Goal: Task Accomplishment & Management: Manage account settings

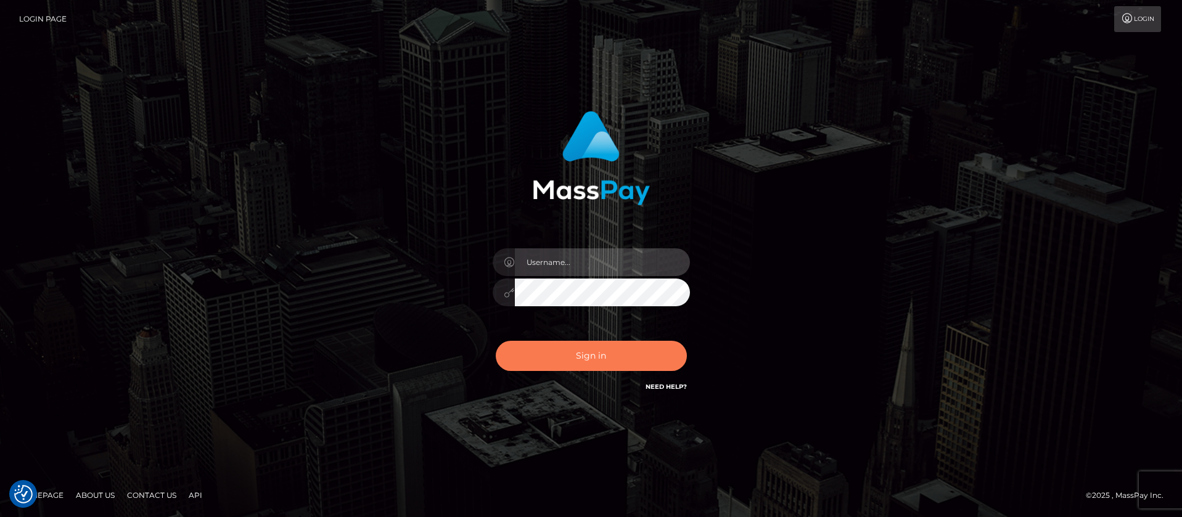
type input "balsaberisic"
click at [544, 357] on button "Sign in" at bounding box center [591, 356] width 191 height 30
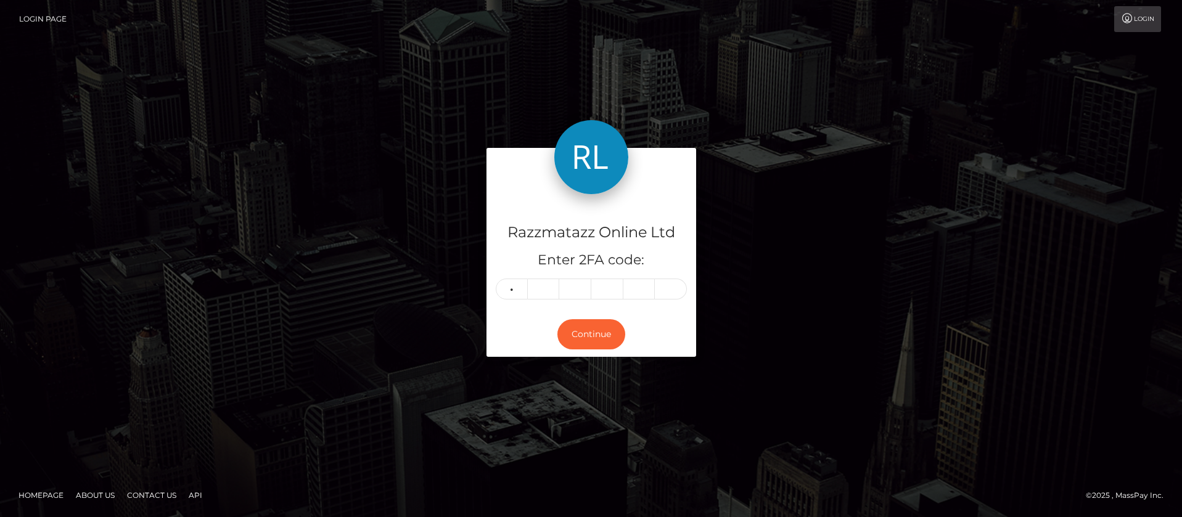
type input "3"
type input "4"
type input "1"
type input "4"
type input "5"
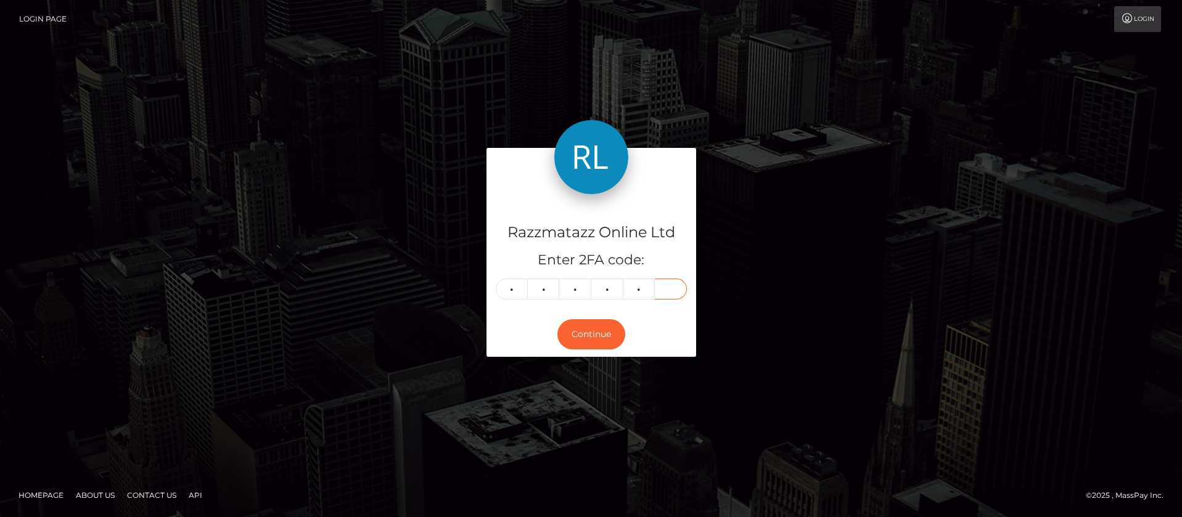
type input "3"
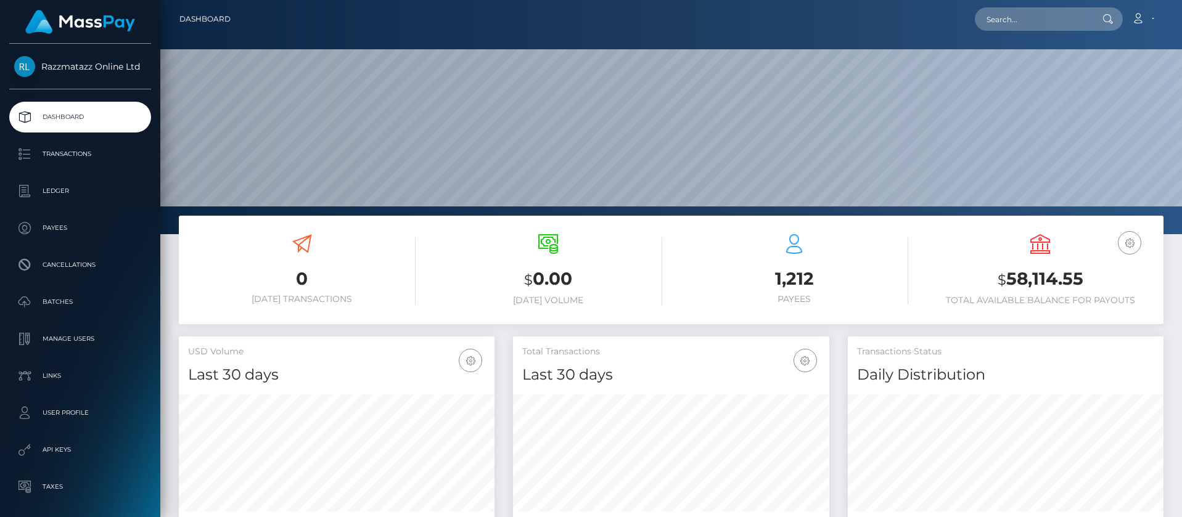
scroll to position [219, 316]
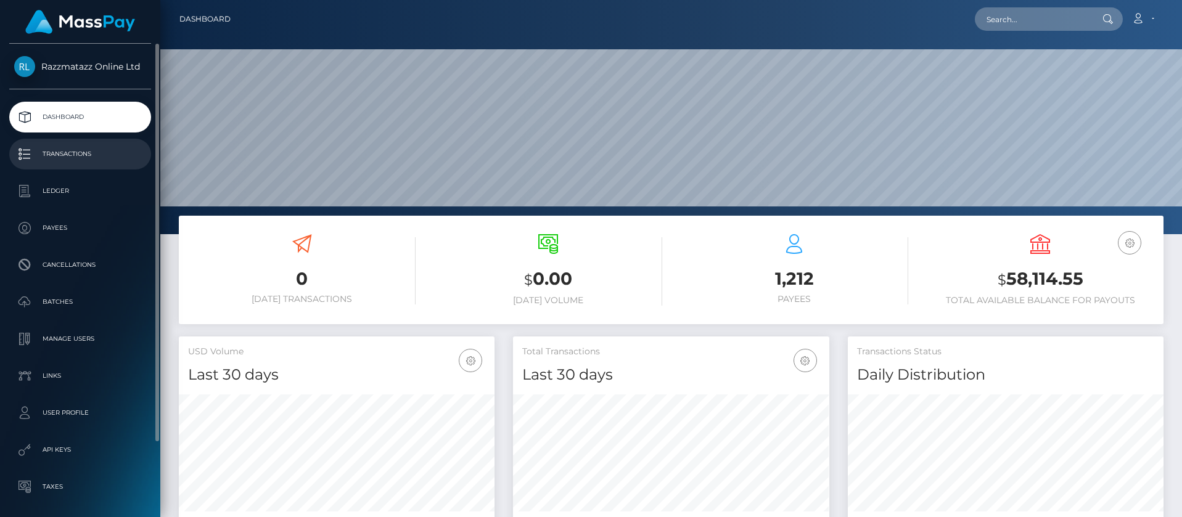
click at [91, 162] on p "Transactions" at bounding box center [80, 154] width 132 height 18
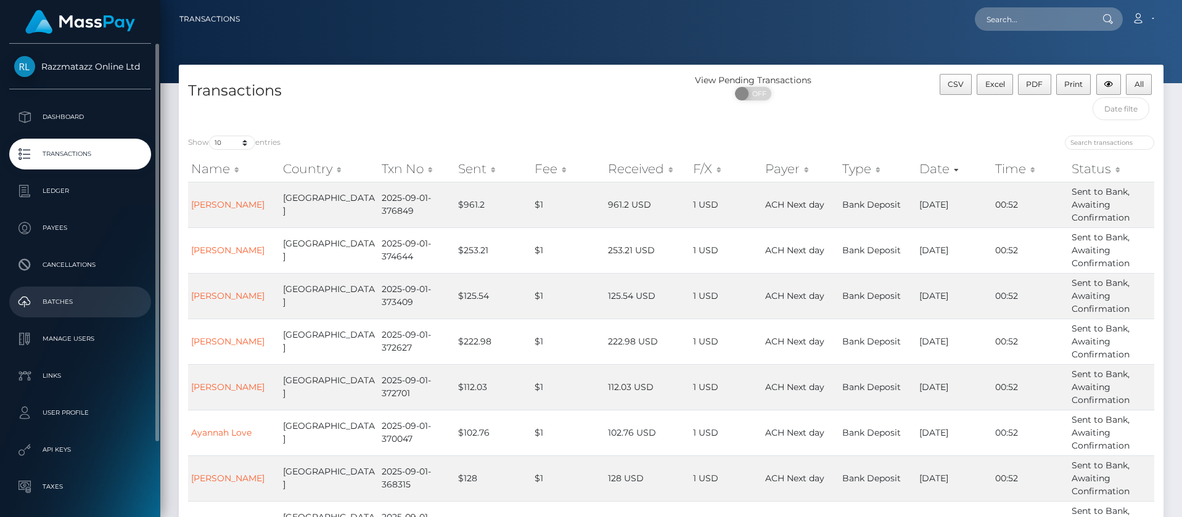
click at [95, 293] on p "Batches" at bounding box center [80, 302] width 132 height 18
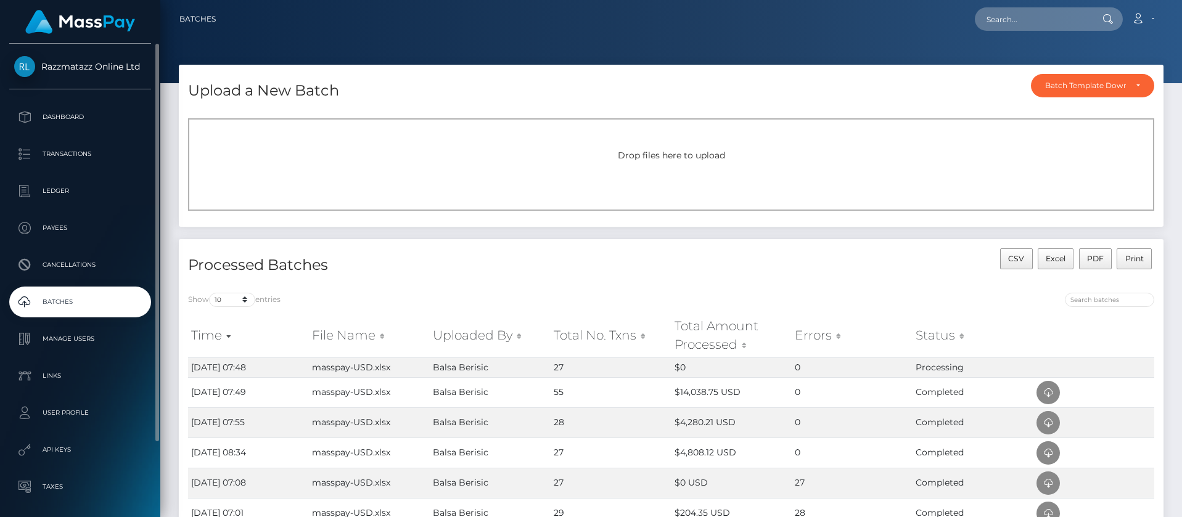
click at [110, 303] on p "Batches" at bounding box center [80, 302] width 132 height 18
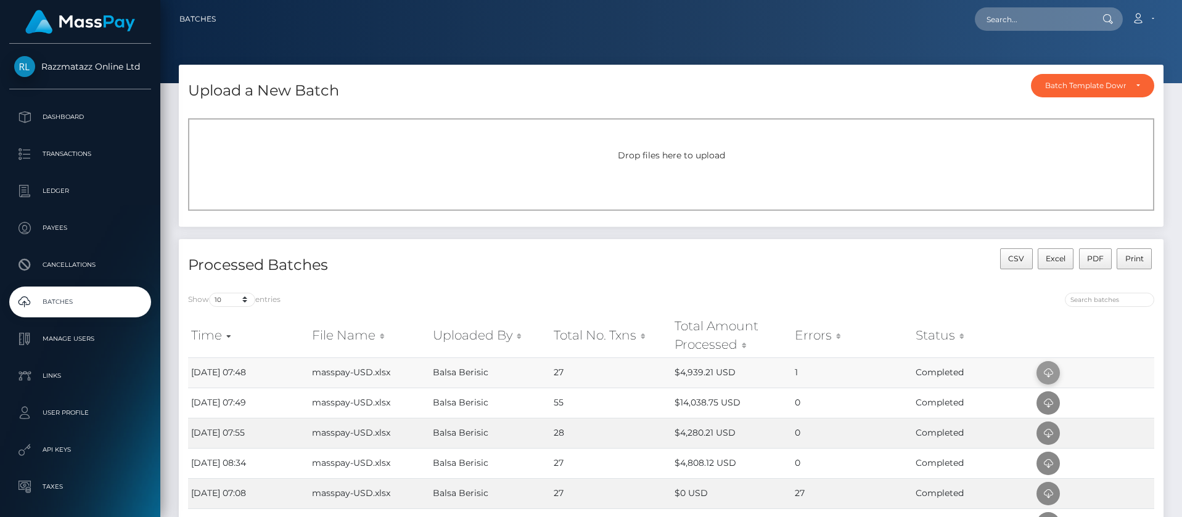
click at [1042, 371] on icon at bounding box center [1048, 373] width 15 height 15
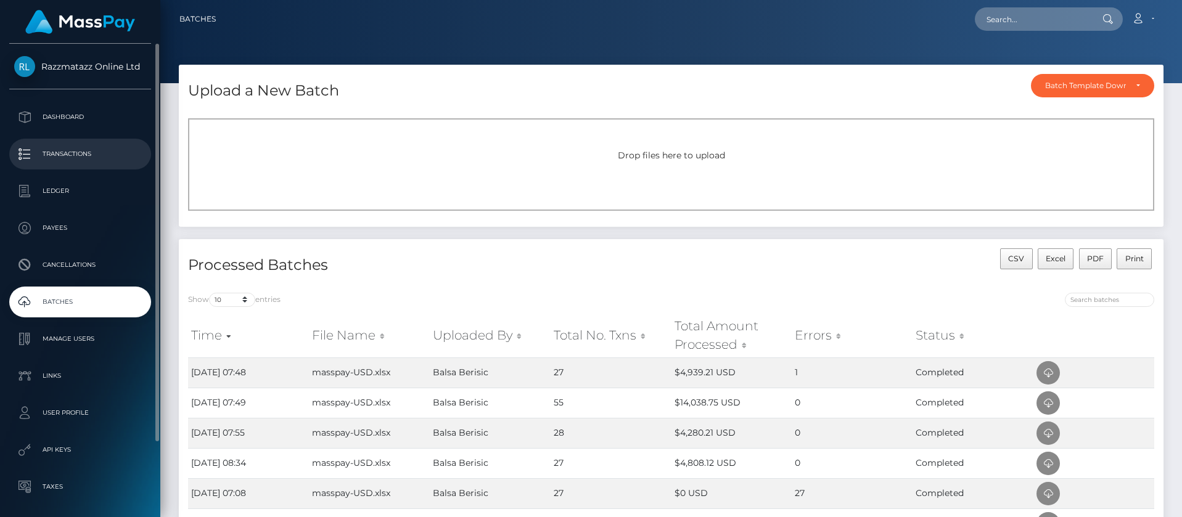
click at [59, 151] on p "Transactions" at bounding box center [80, 154] width 132 height 18
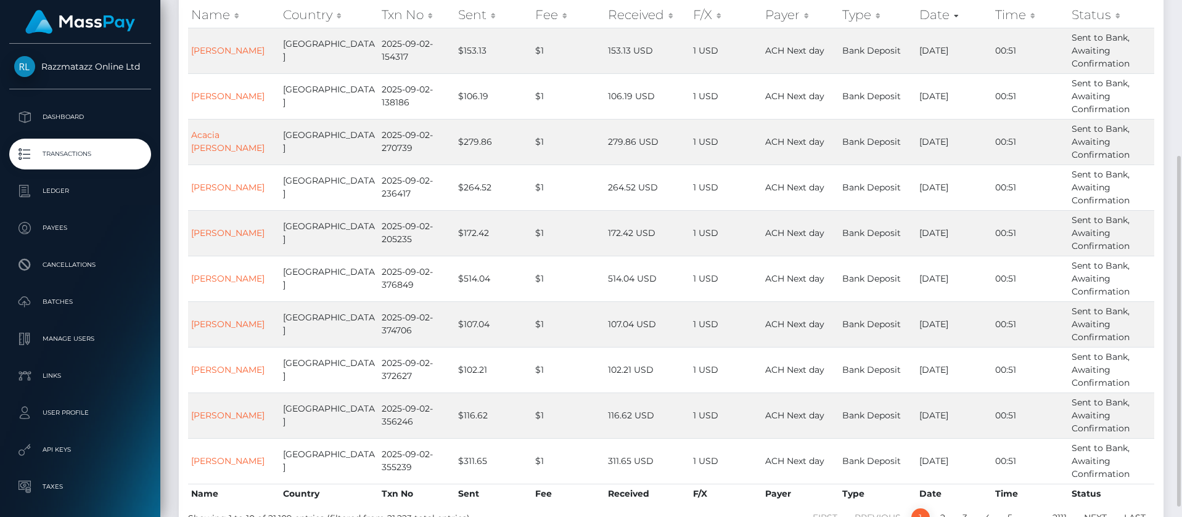
scroll to position [216, 0]
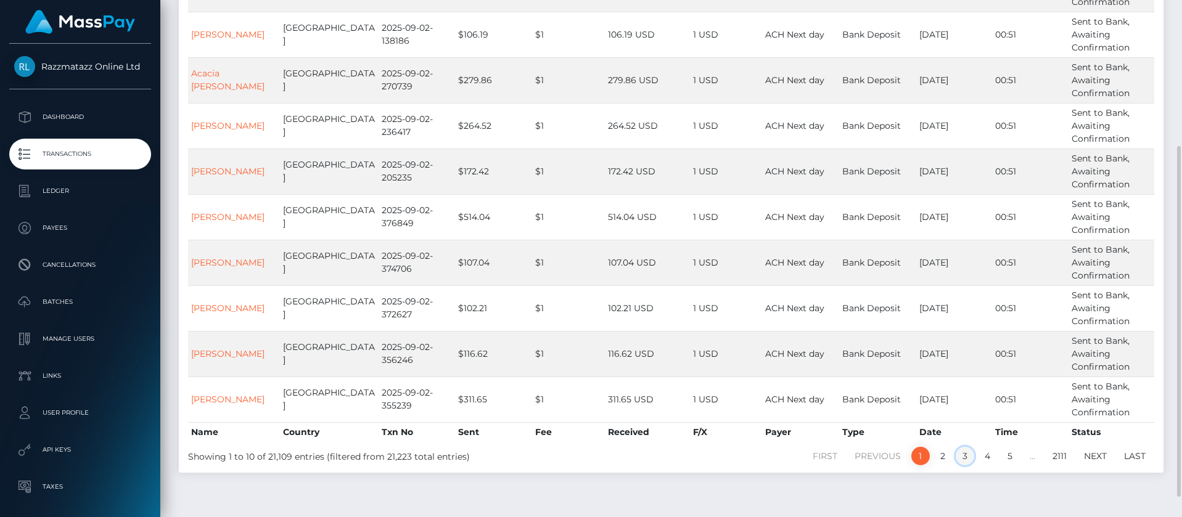
click at [971, 456] on link "3" at bounding box center [965, 456] width 18 height 18
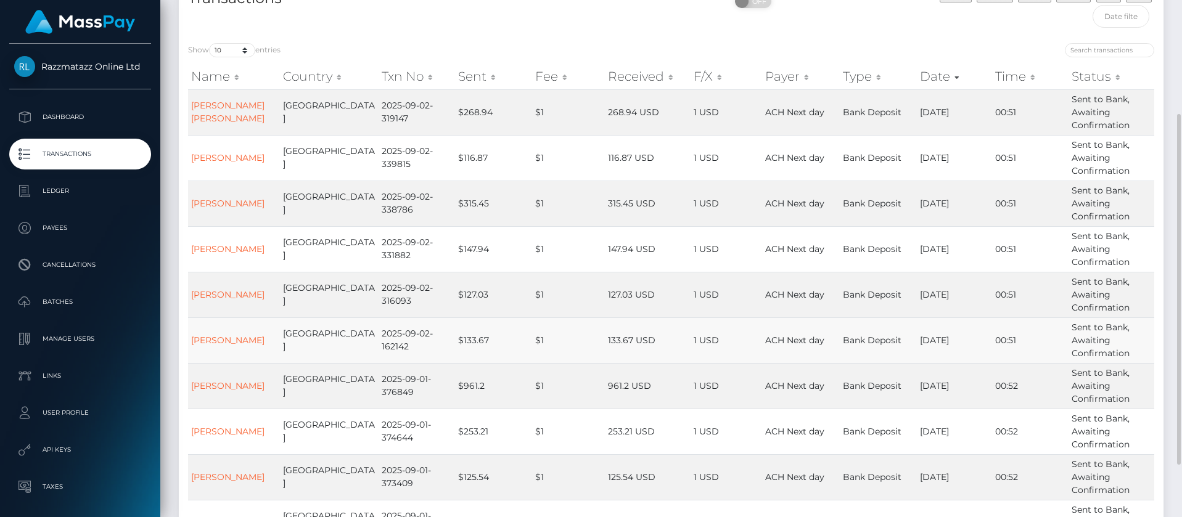
scroll to position [185, 0]
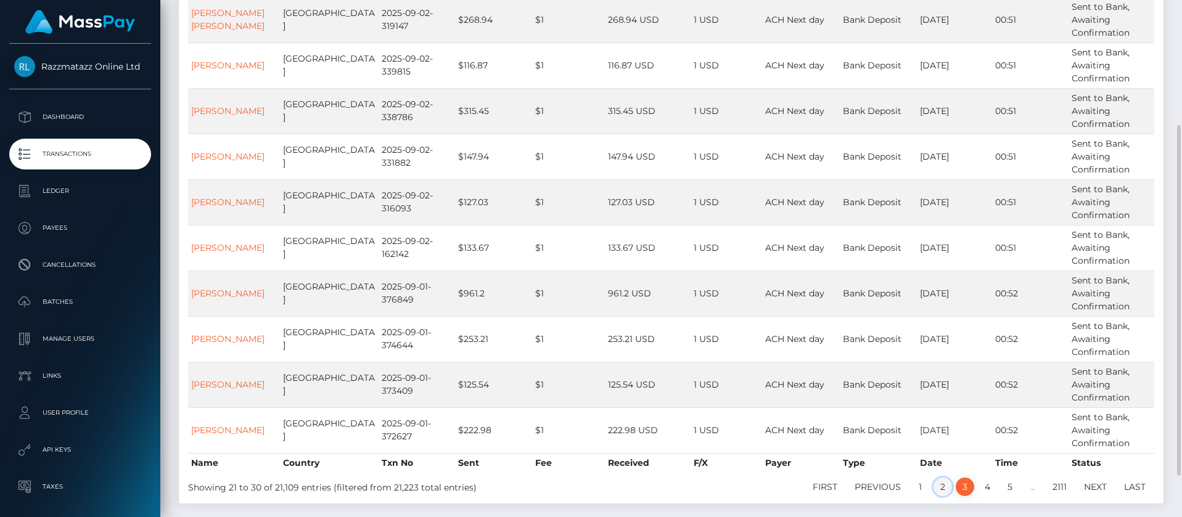
click at [945, 488] on link "2" at bounding box center [942, 487] width 18 height 18
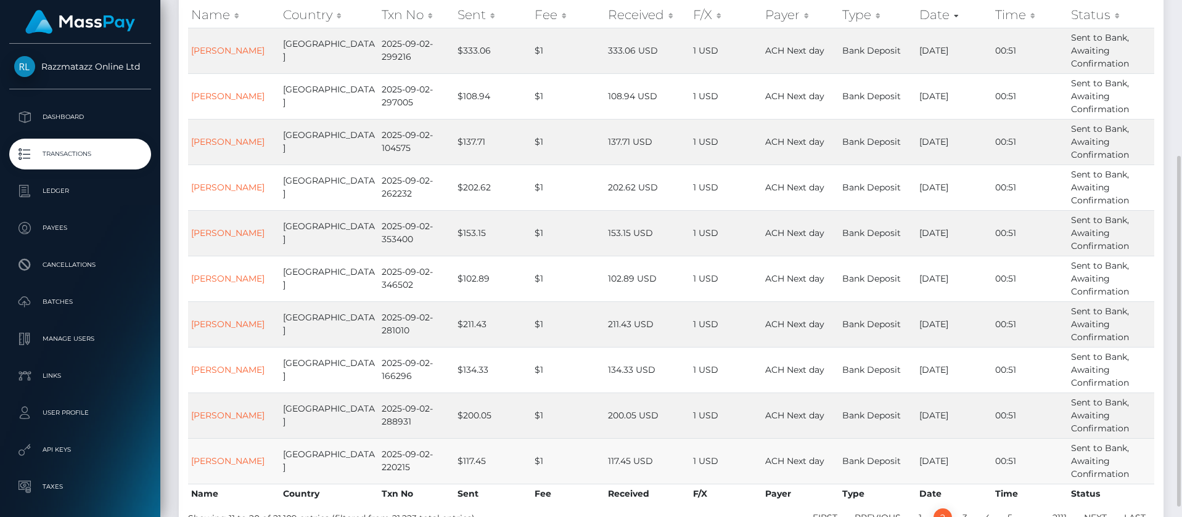
scroll to position [245, 0]
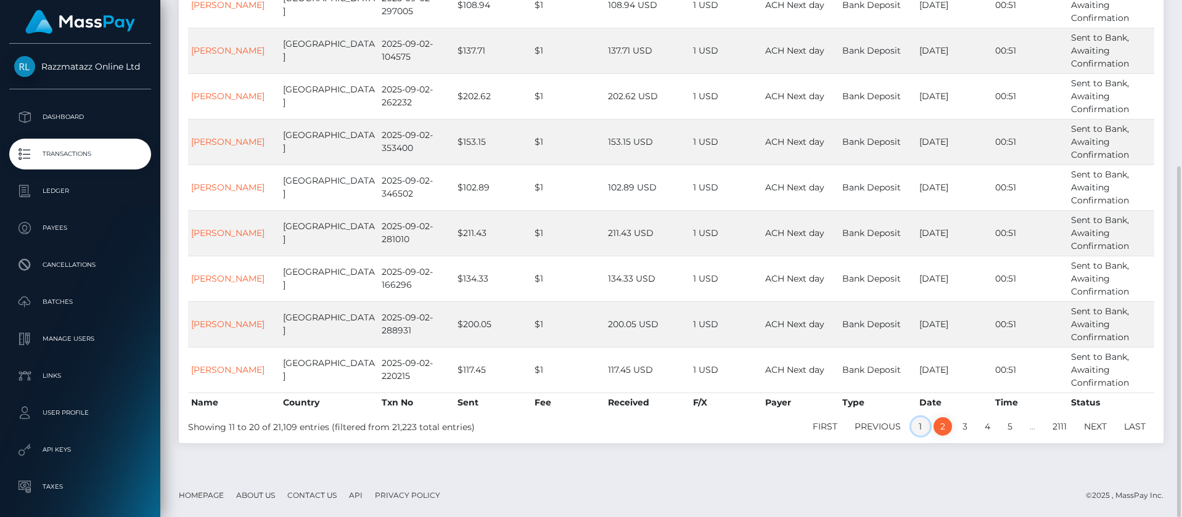
click at [920, 427] on link "1" at bounding box center [920, 426] width 18 height 18
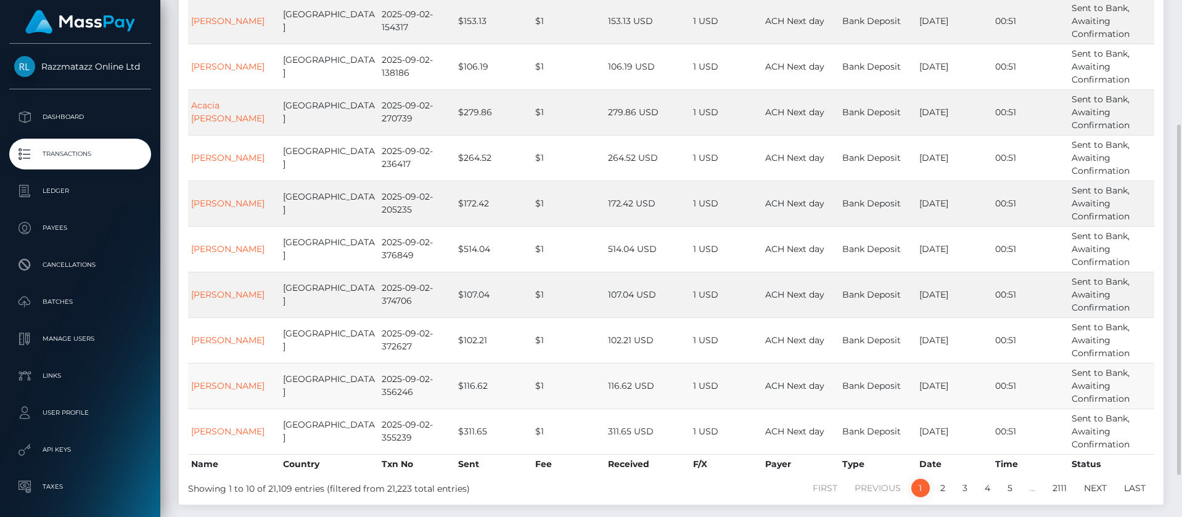
scroll to position [153, 0]
